Goal: Find contact information: Find contact information

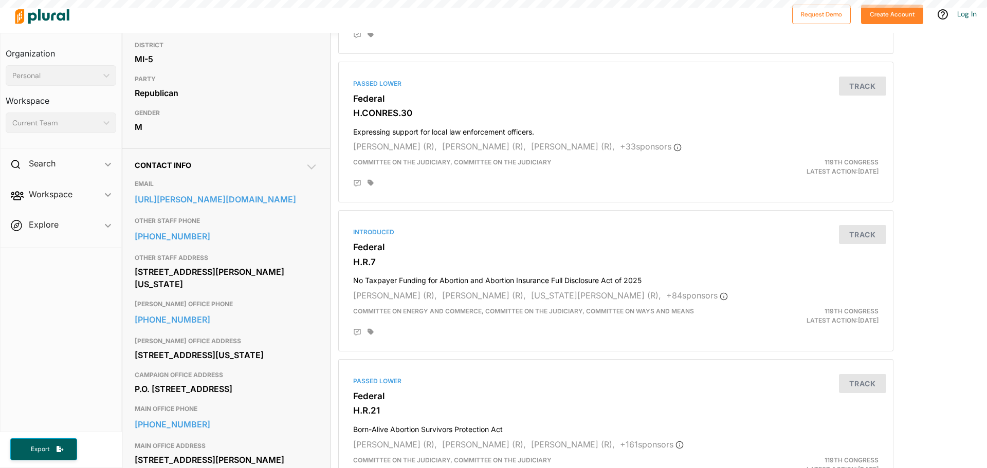
scroll to position [411, 0]
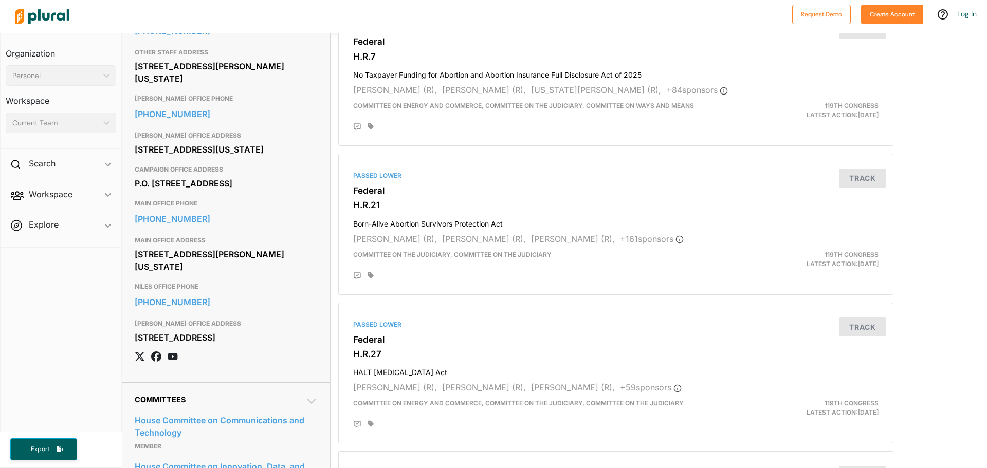
drag, startPoint x: 155, startPoint y: 162, endPoint x: 221, endPoint y: 174, distance: 67.4
click at [221, 174] on div "Contact Info EMAIL [URL][PERSON_NAME][DOMAIN_NAME] OTHER STAFF PHONE [PHONE_NUM…" at bounding box center [226, 162] width 208 height 440
copy div "[STREET_ADDRESS][US_STATE]"
drag, startPoint x: 134, startPoint y: 209, endPoint x: 284, endPoint y: 191, distance: 151.2
click at [229, 191] on div "P.O. [STREET_ADDRESS]" at bounding box center [226, 183] width 183 height 15
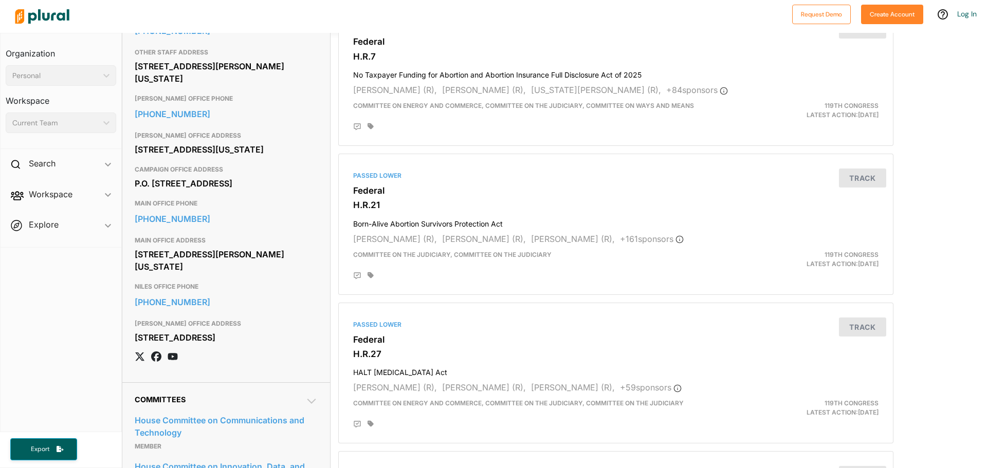
copy div "P.O. [STREET_ADDRESS]"
drag, startPoint x: 137, startPoint y: 160, endPoint x: 230, endPoint y: 165, distance: 93.7
click at [230, 157] on div "[STREET_ADDRESS][US_STATE]" at bounding box center [226, 149] width 183 height 15
copy div "[STREET_ADDRESS][US_STATE]"
